Goal: Transaction & Acquisition: Download file/media

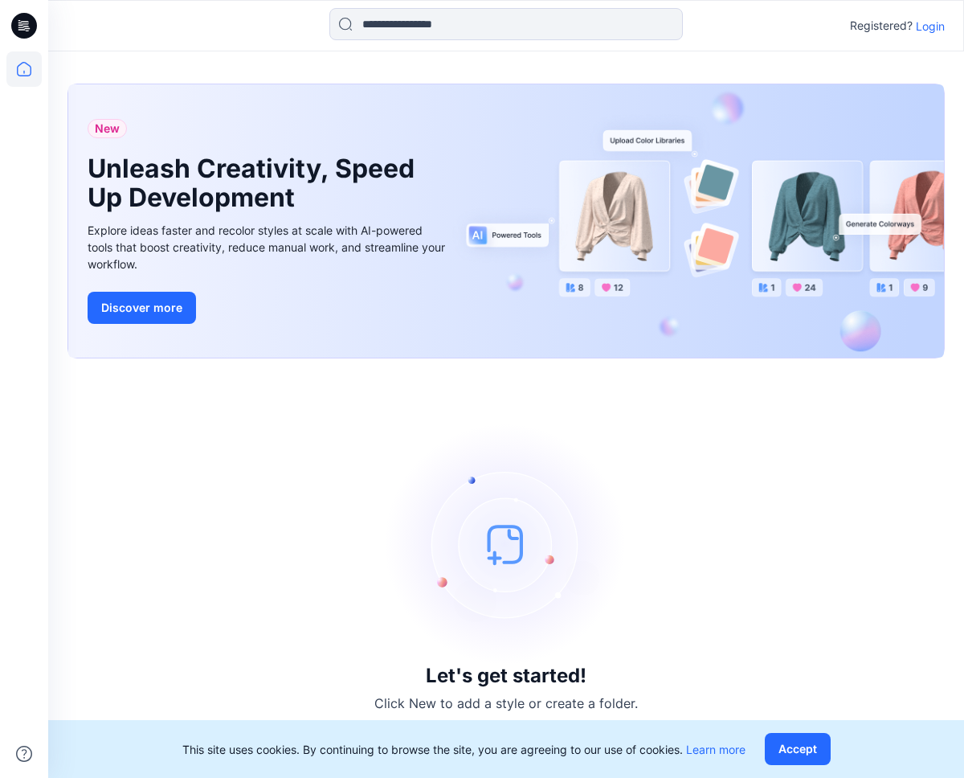
click at [932, 29] on p "Login" at bounding box center [930, 26] width 29 height 17
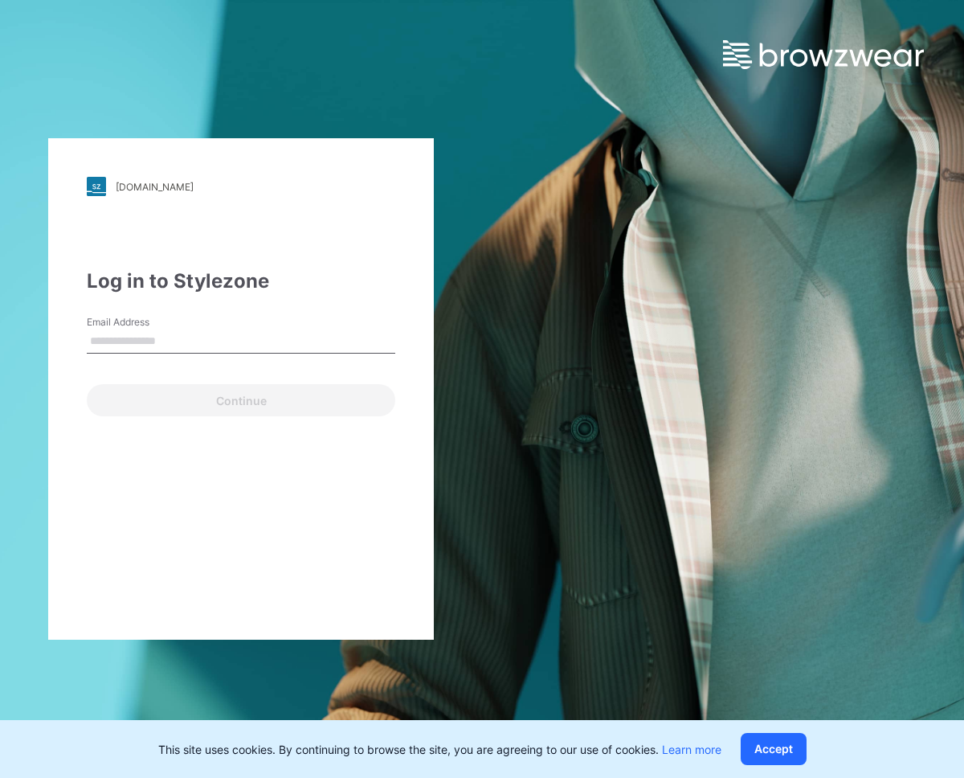
click at [177, 341] on input "Email Address" at bounding box center [241, 341] width 309 height 24
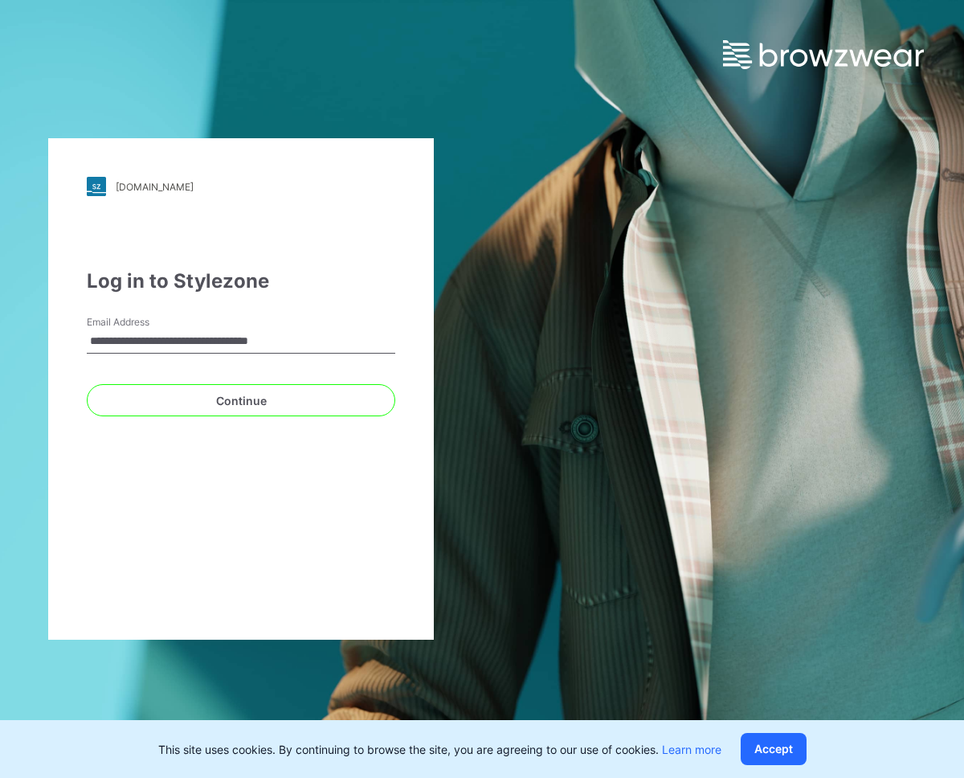
type input "**********"
click at [271, 414] on div "**********" at bounding box center [241, 388] width 386 height 501
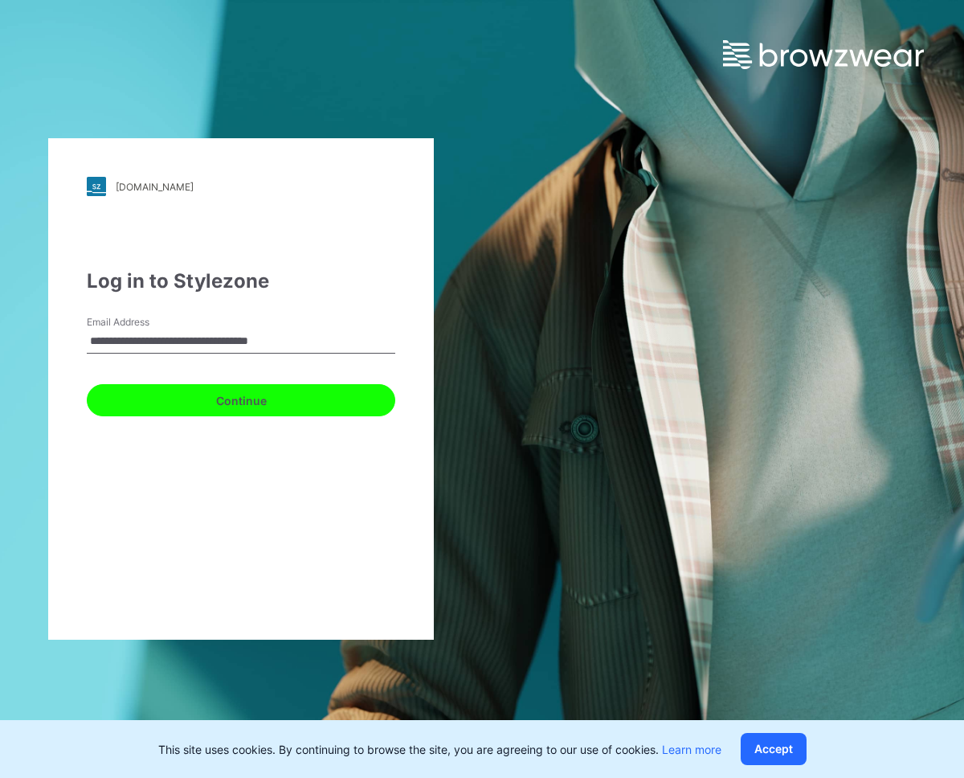
click at [273, 400] on button "Continue" at bounding box center [241, 400] width 309 height 32
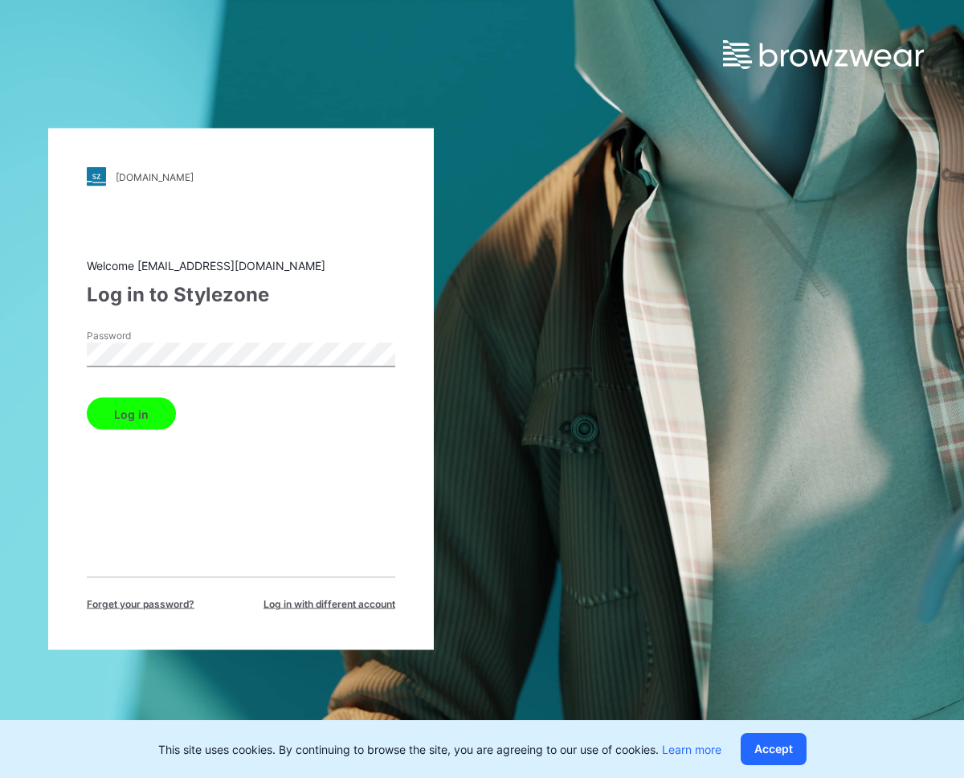
click at [151, 415] on button "Log in" at bounding box center [131, 414] width 89 height 32
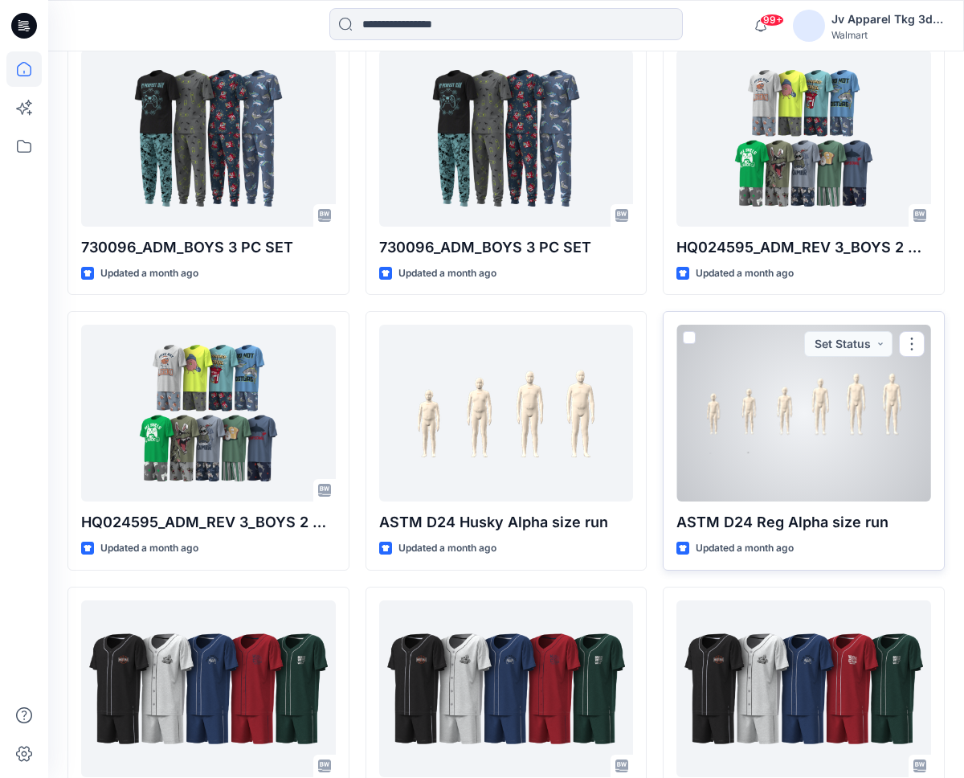
scroll to position [506, 0]
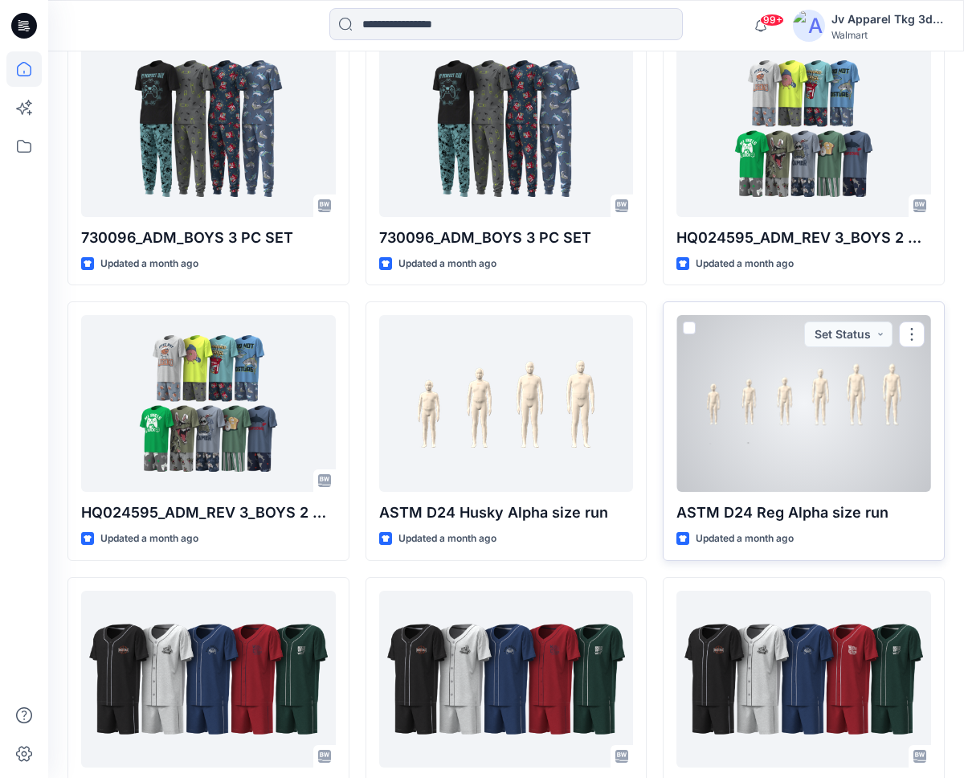
click at [848, 439] on div at bounding box center [803, 403] width 255 height 177
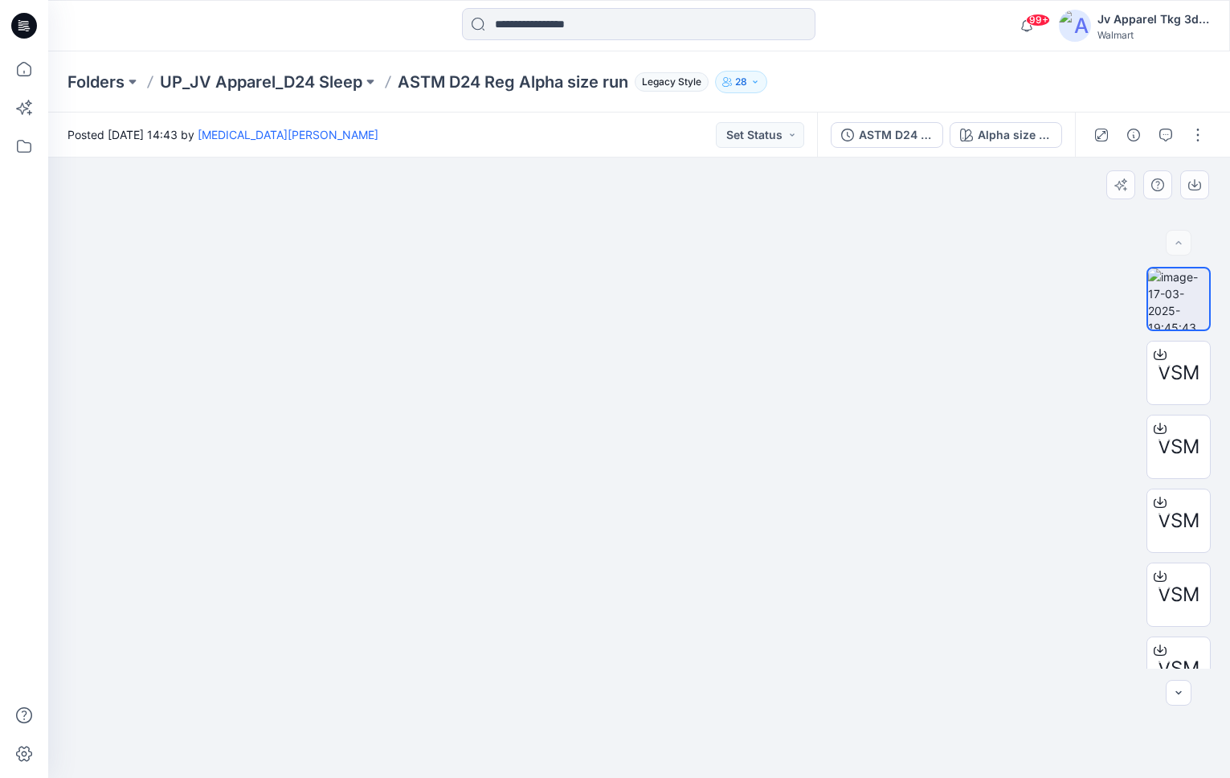
click at [430, 456] on div at bounding box center [639, 467] width 1182 height 620
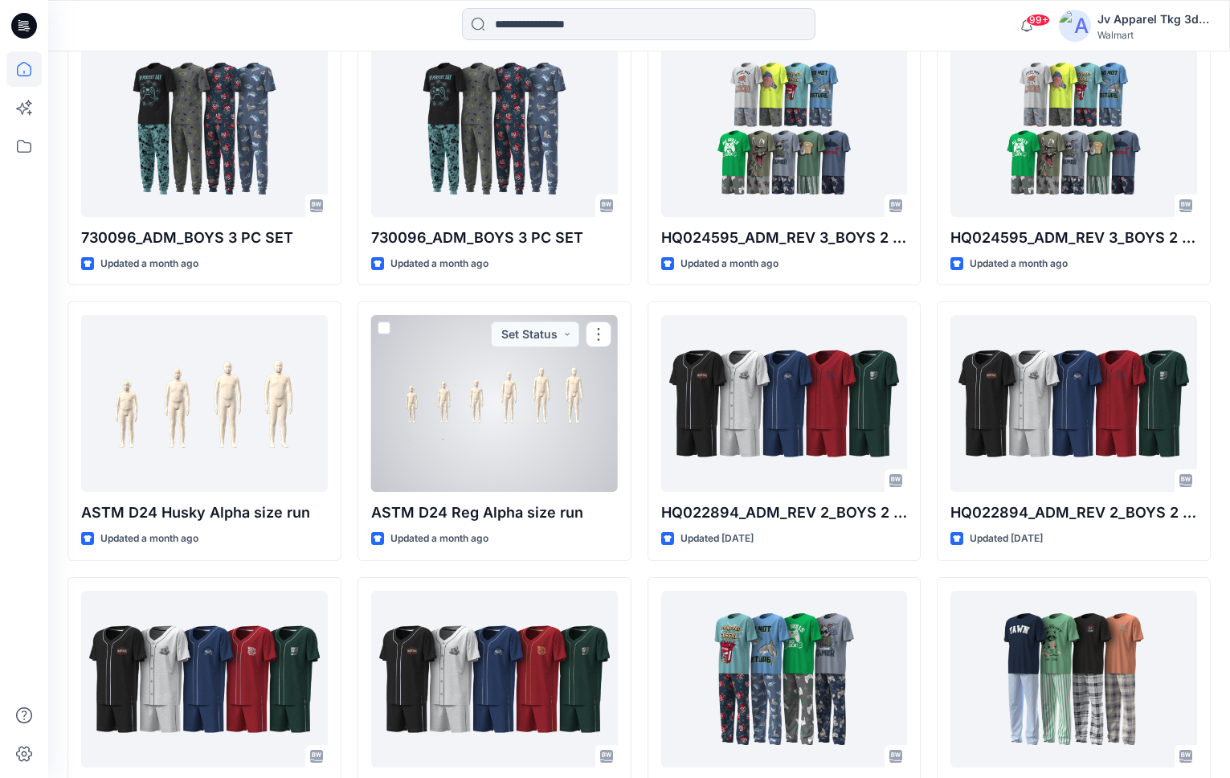
click at [510, 450] on div at bounding box center [494, 403] width 247 height 177
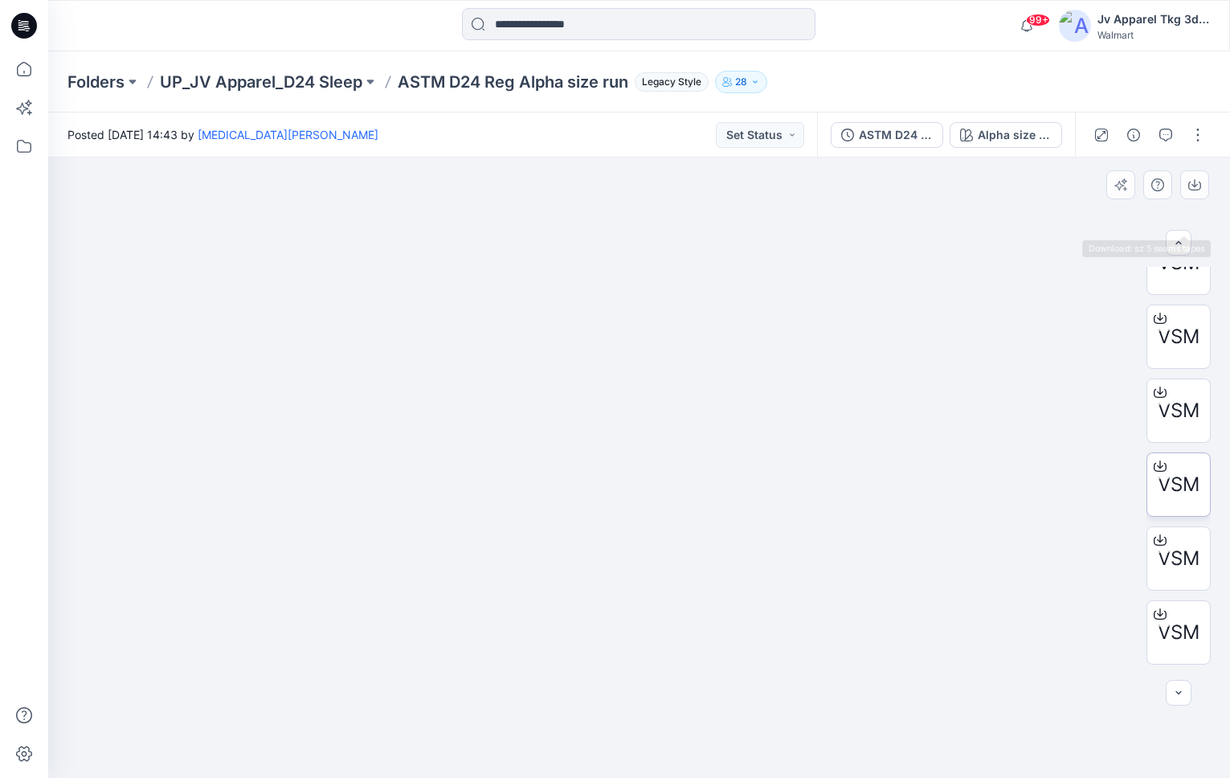
scroll to position [180, 0]
click at [441, 382] on img at bounding box center [639, 382] width 415 height 0
click at [441, 463] on img at bounding box center [639, 580] width 415 height 396
click at [447, 462] on img at bounding box center [639, 580] width 415 height 396
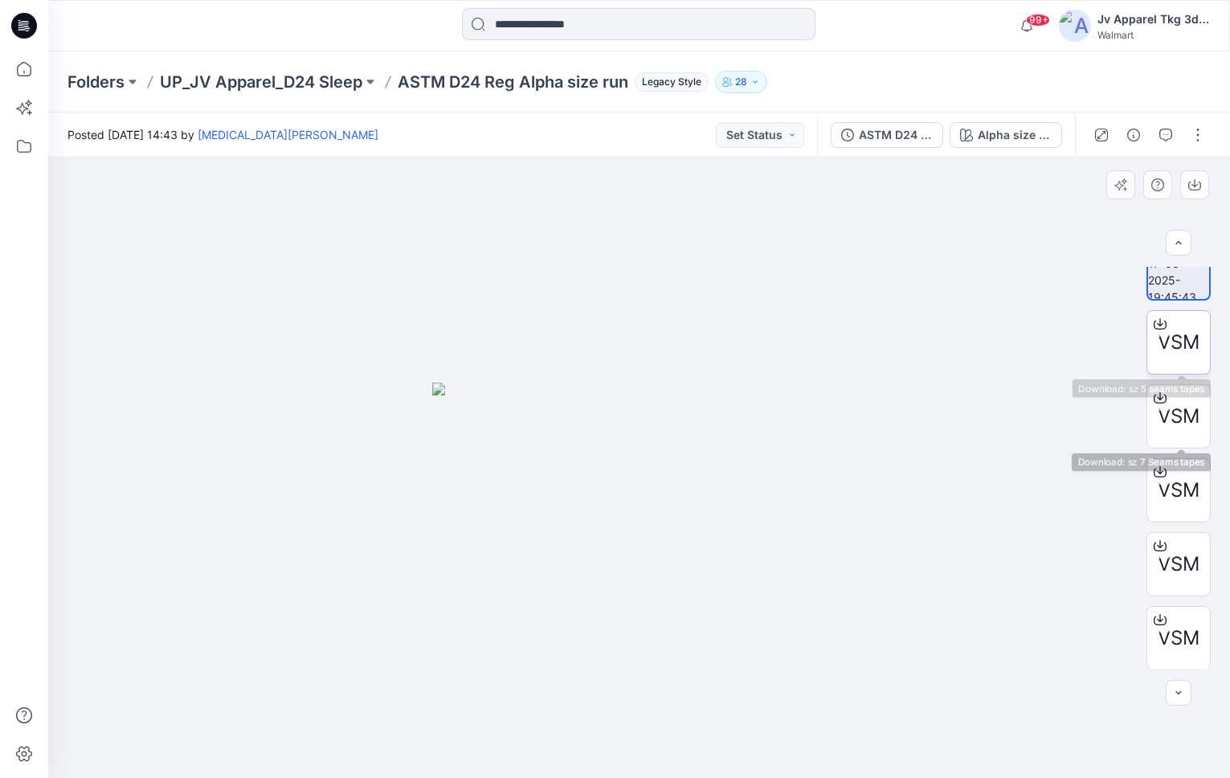
scroll to position [0, 0]
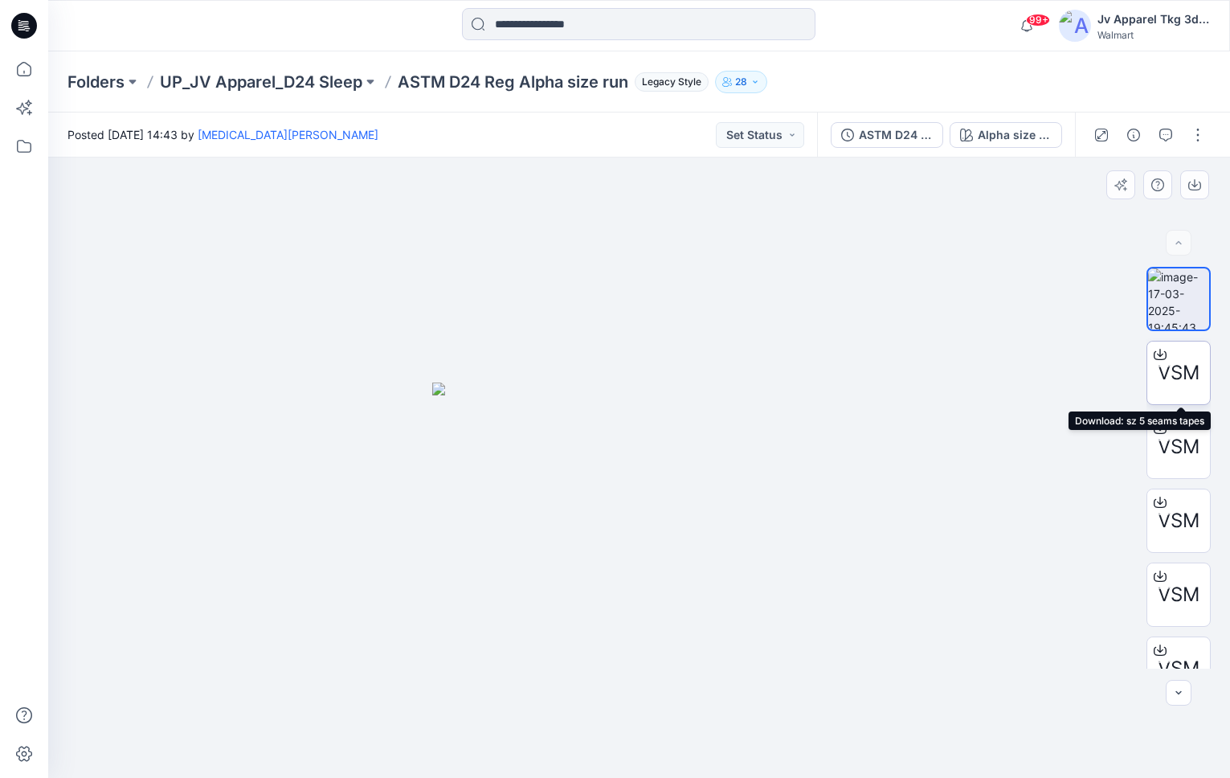
click at [963, 359] on span "VSM" at bounding box center [1179, 372] width 42 height 29
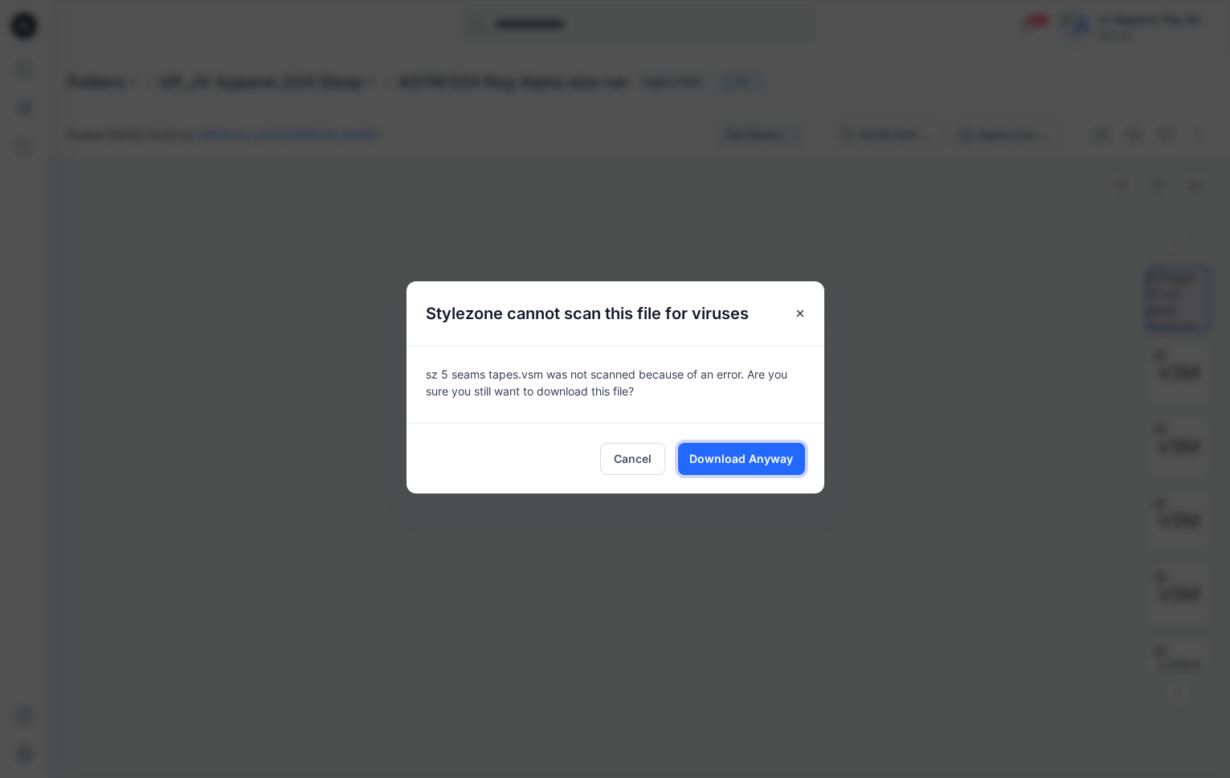
click at [771, 455] on span "Download Anyway" at bounding box center [741, 458] width 104 height 17
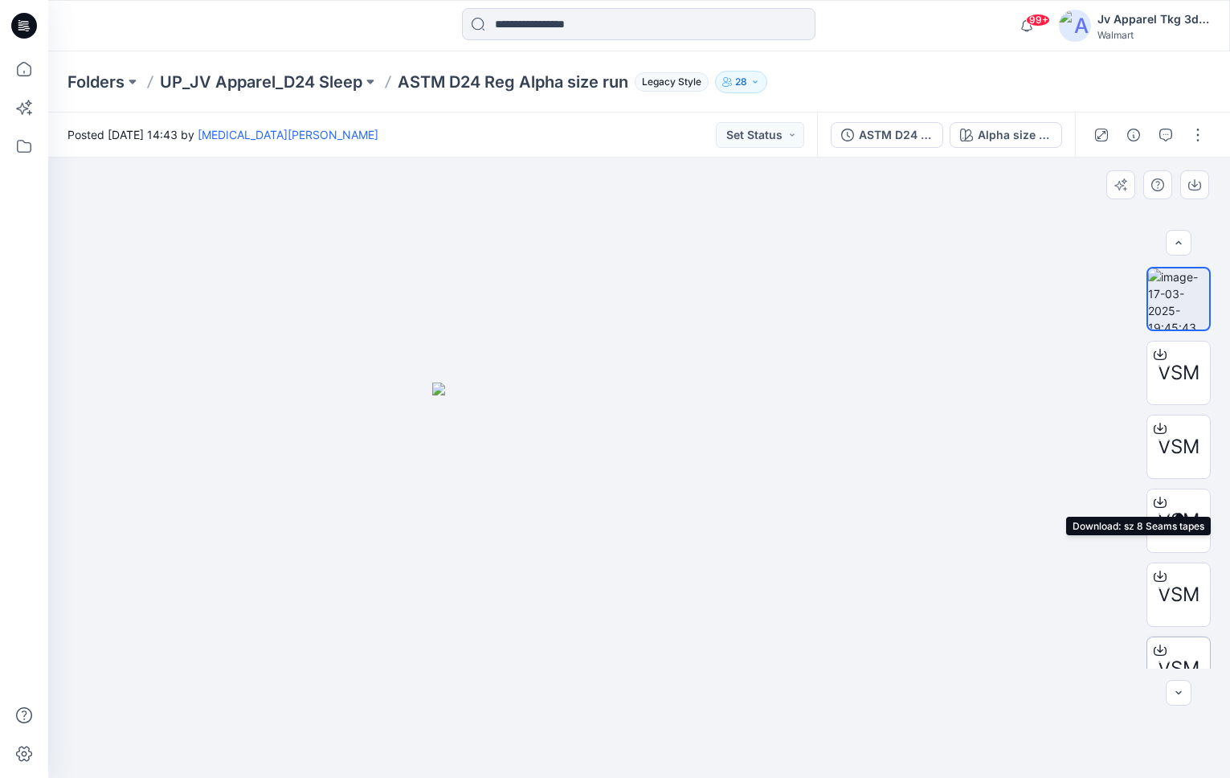
scroll to position [180, 0]
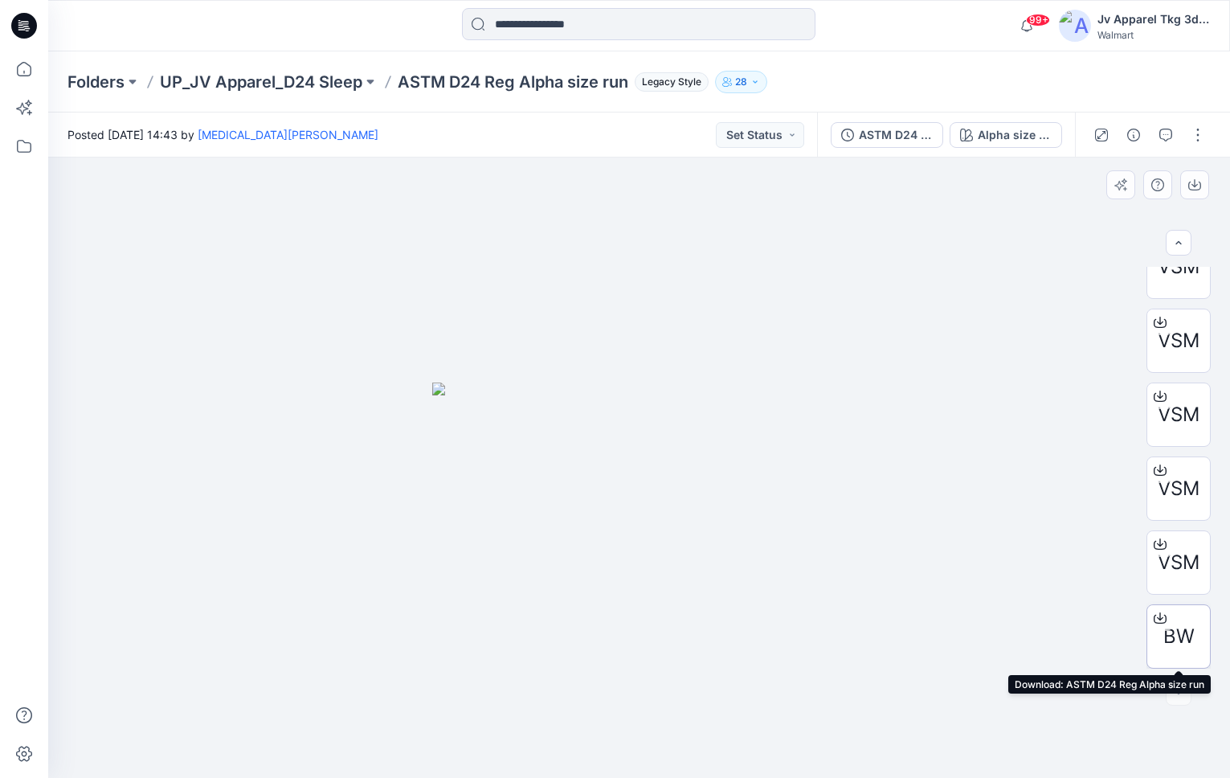
click at [963, 633] on span "BW" at bounding box center [1178, 636] width 31 height 29
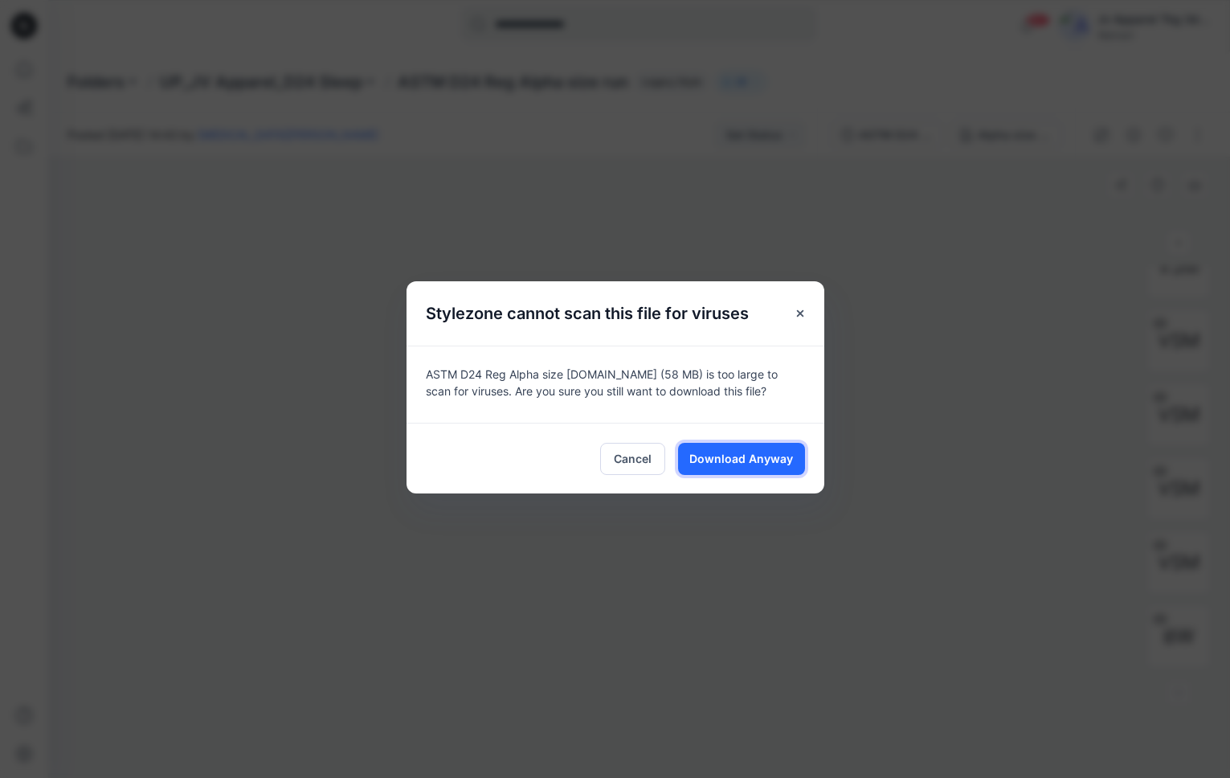
click at [777, 460] on span "Download Anyway" at bounding box center [741, 458] width 104 height 17
